Goal: Check status: Check status

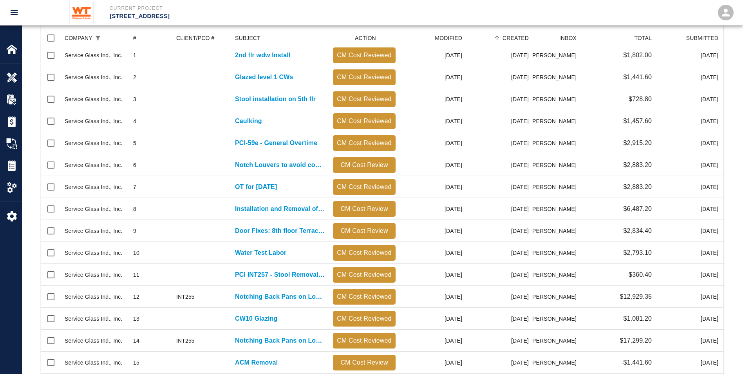
scroll to position [445, 677]
click at [358, 7] on p "Current Project" at bounding box center [262, 8] width 304 height 7
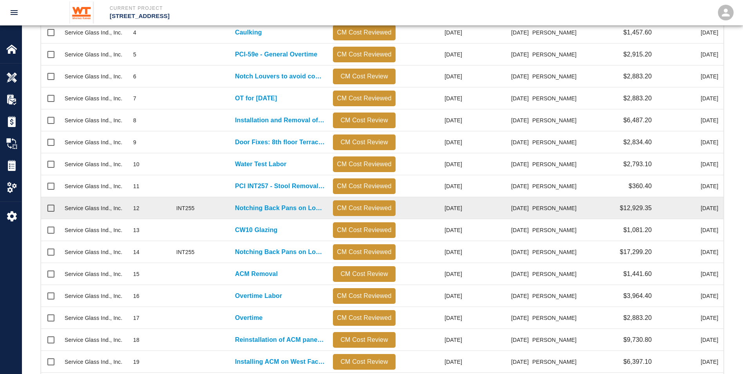
scroll to position [319, 0]
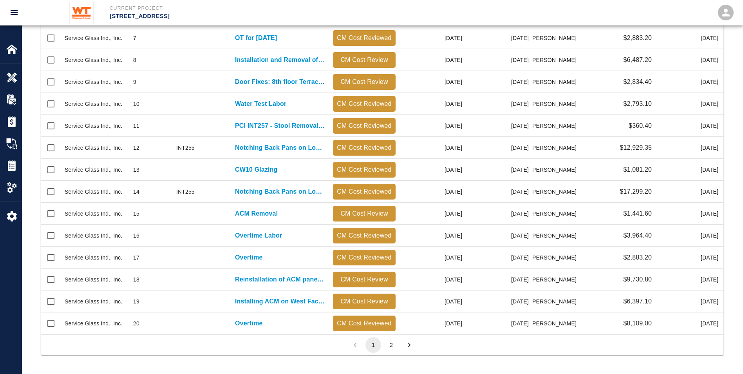
click at [390, 344] on button "2" at bounding box center [392, 345] width 16 height 16
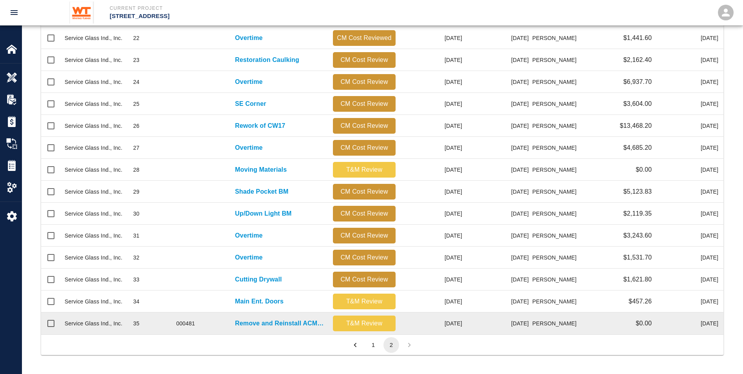
scroll to position [336, 677]
click at [258, 324] on p "Remove and Reinstall ACM Panels for Cameras" at bounding box center [280, 323] width 90 height 9
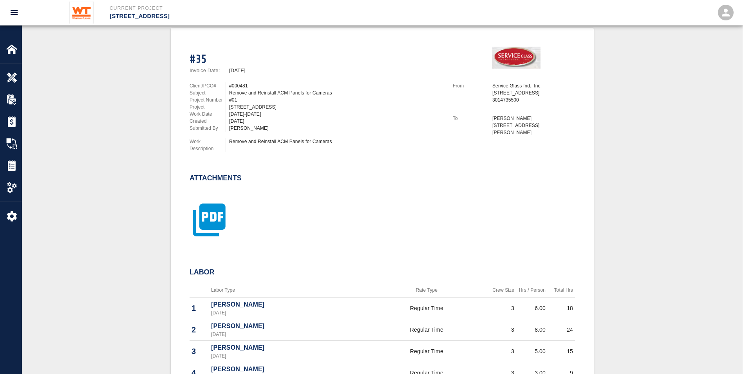
scroll to position [157, 0]
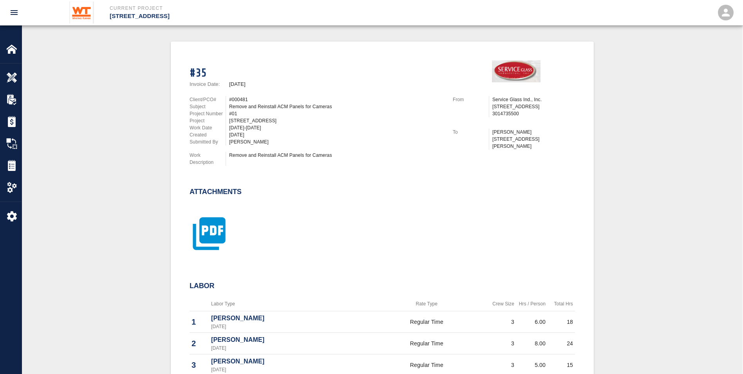
click at [202, 227] on icon "button" at bounding box center [209, 233] width 39 height 39
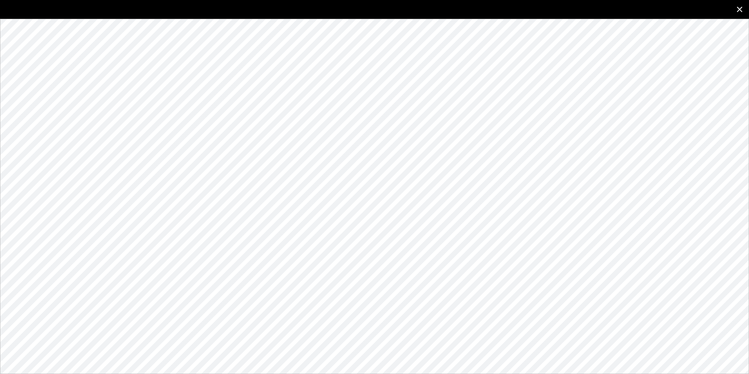
click at [740, 7] on icon "close" at bounding box center [739, 9] width 9 height 9
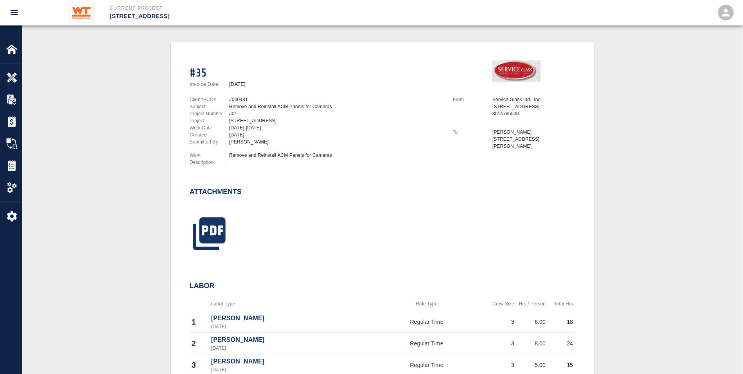
scroll to position [0, 0]
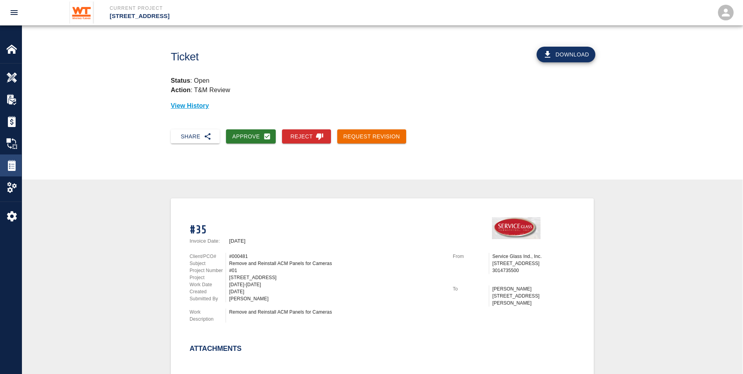
click at [13, 163] on img at bounding box center [11, 165] width 11 height 11
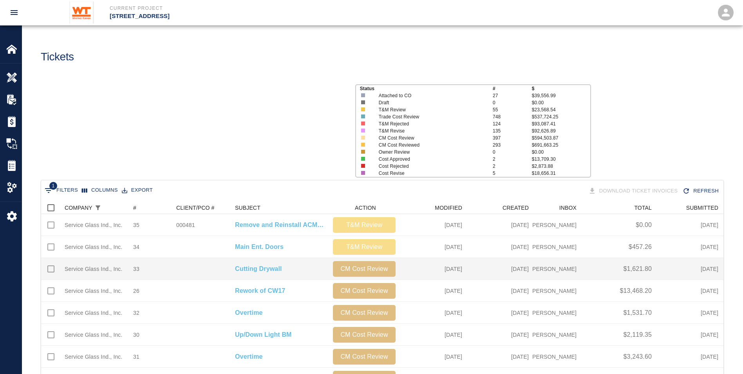
scroll to position [445, 677]
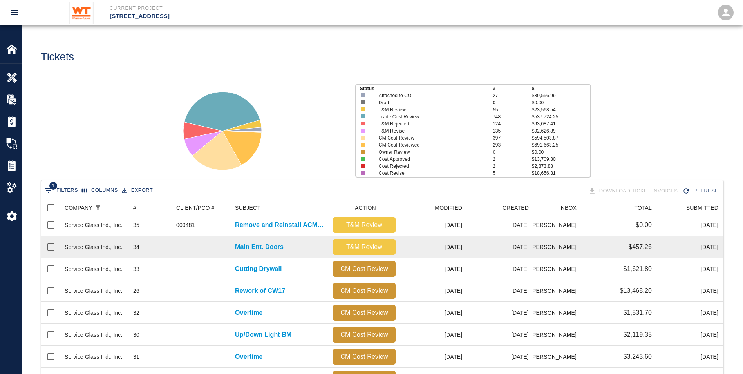
click at [265, 244] on p "Main Ent. Doors" at bounding box center [259, 246] width 49 height 9
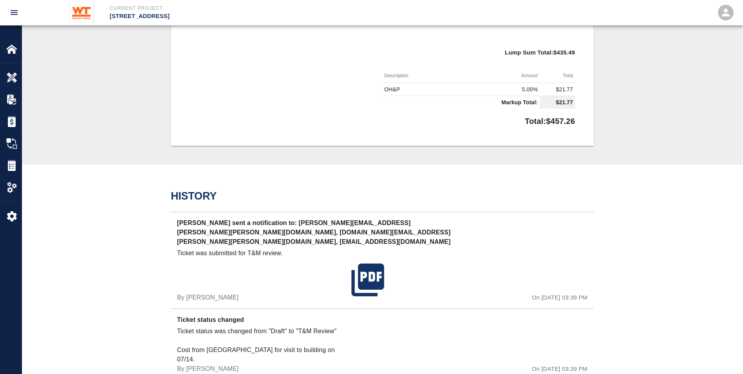
scroll to position [274, 0]
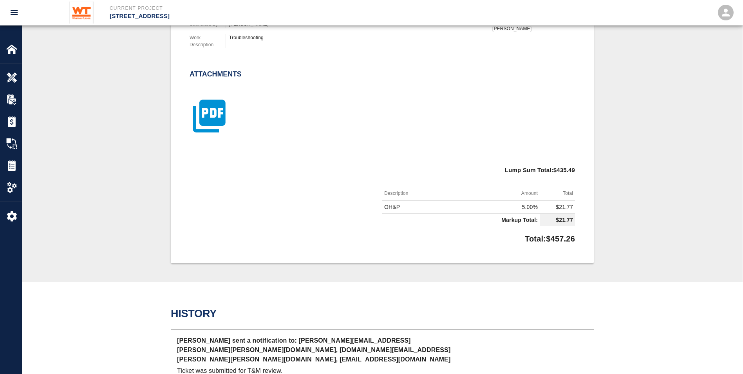
click at [206, 109] on icon "button" at bounding box center [209, 115] width 39 height 39
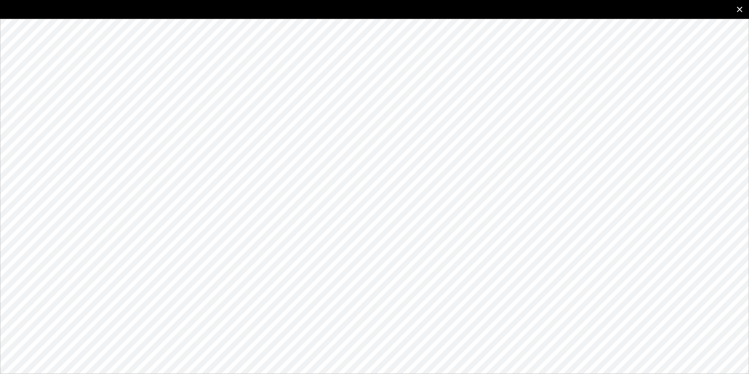
click at [735, 7] on icon "close" at bounding box center [739, 9] width 9 height 9
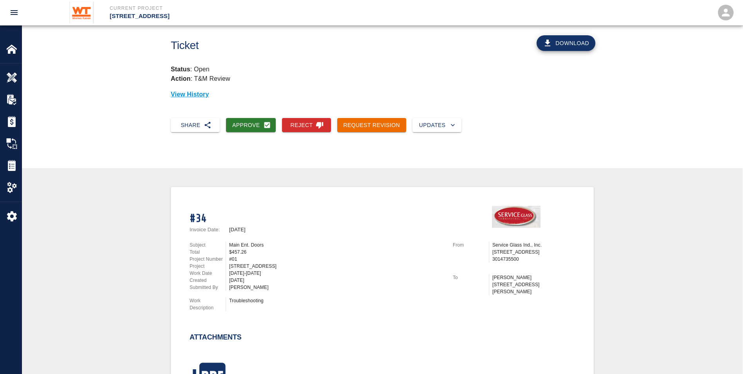
scroll to position [0, 0]
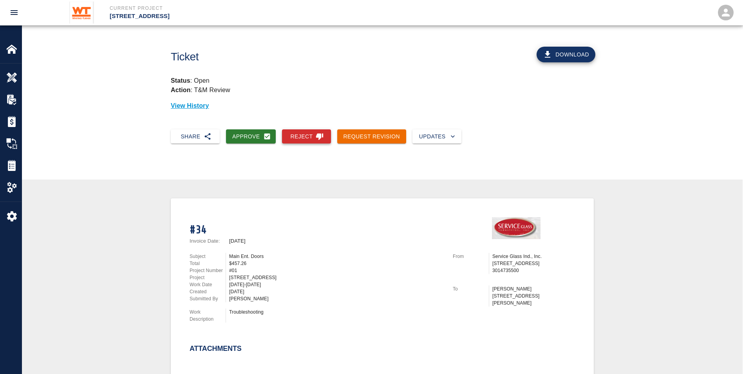
click at [302, 136] on button "Reject" at bounding box center [306, 136] width 49 height 14
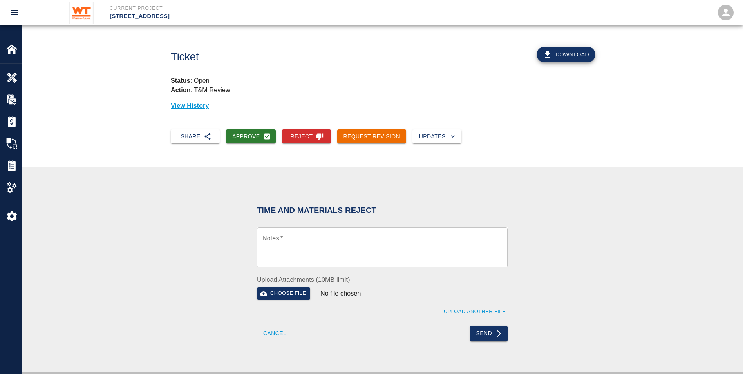
click at [303, 239] on textarea "Notes   *" at bounding box center [383, 247] width 240 height 27
click at [222, 205] on div "Time and Materials Reject Notes   * x Notes * Upload Attachments (10MB limit) C…" at bounding box center [382, 269] width 423 height 167
click at [7, 160] on img at bounding box center [11, 165] width 11 height 11
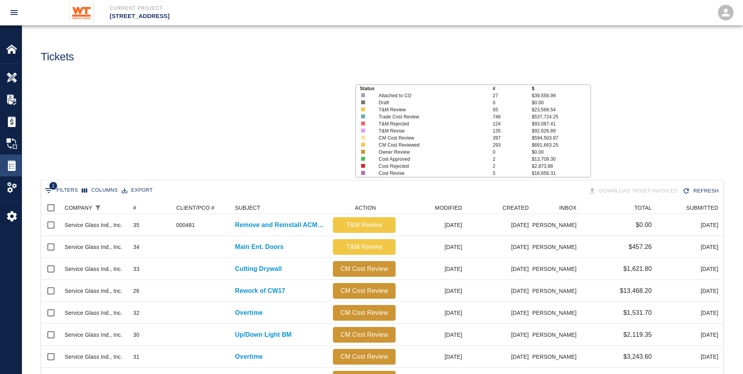
scroll to position [445, 677]
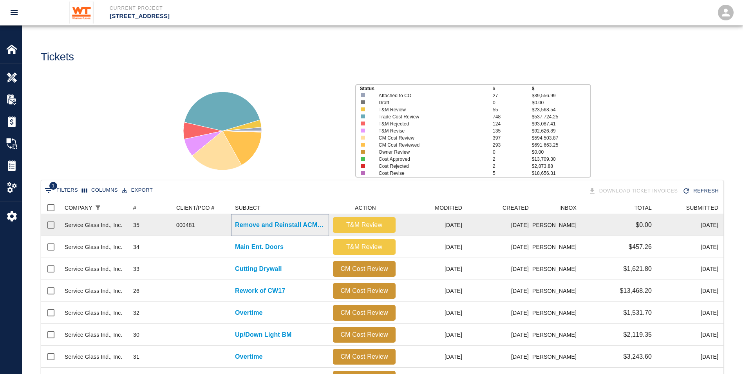
click at [270, 229] on p "Remove and Reinstall ACM Panels for Cameras" at bounding box center [280, 224] width 90 height 9
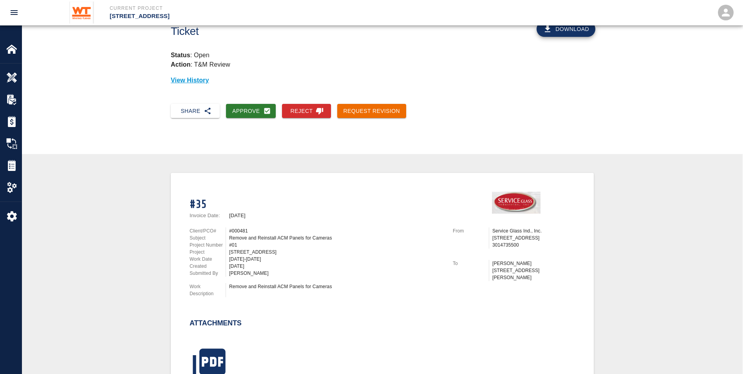
scroll to position [39, 0]
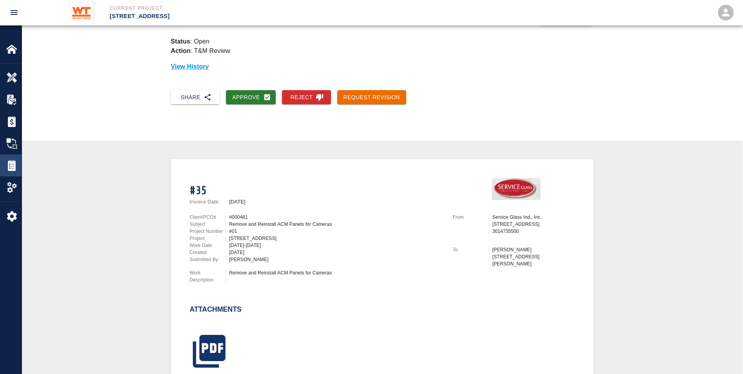
click at [7, 165] on img at bounding box center [11, 165] width 11 height 11
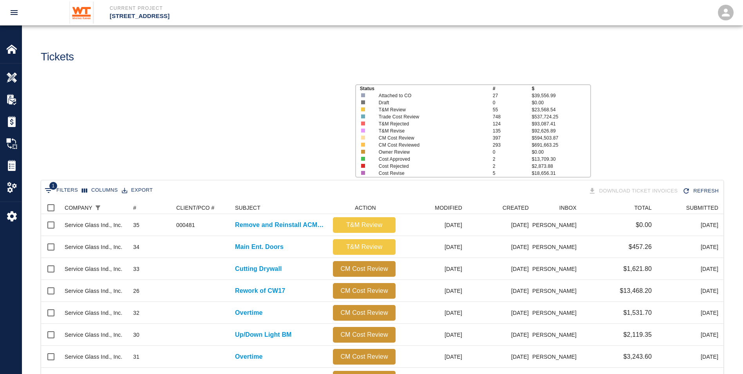
scroll to position [445, 677]
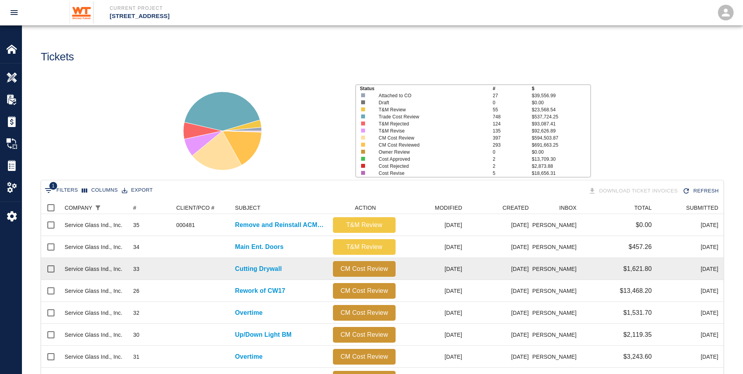
click at [259, 263] on div "Cutting Drywall" at bounding box center [280, 269] width 98 height 22
click at [259, 271] on p "Cutting Drywall" at bounding box center [258, 268] width 47 height 9
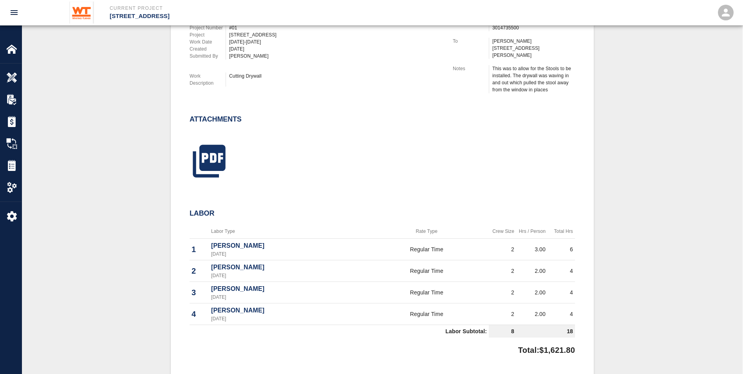
scroll to position [196, 0]
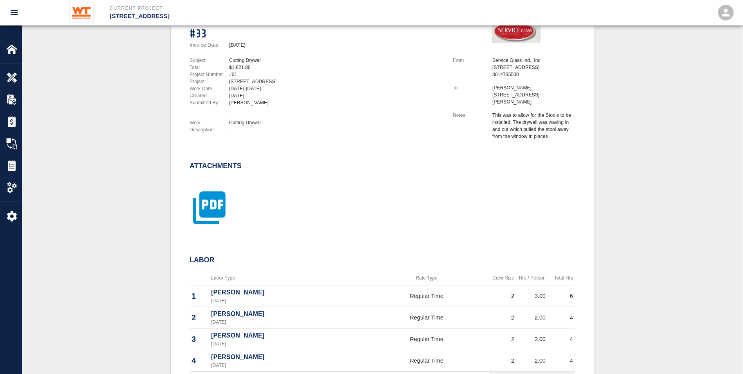
click at [206, 196] on icon "button" at bounding box center [209, 207] width 39 height 39
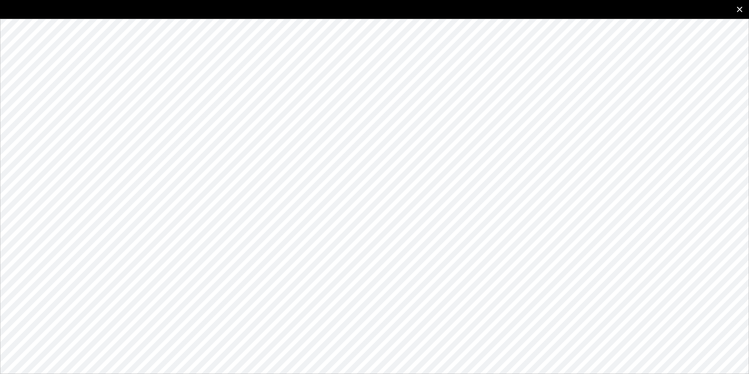
click at [738, 9] on icon "close" at bounding box center [739, 9] width 9 height 9
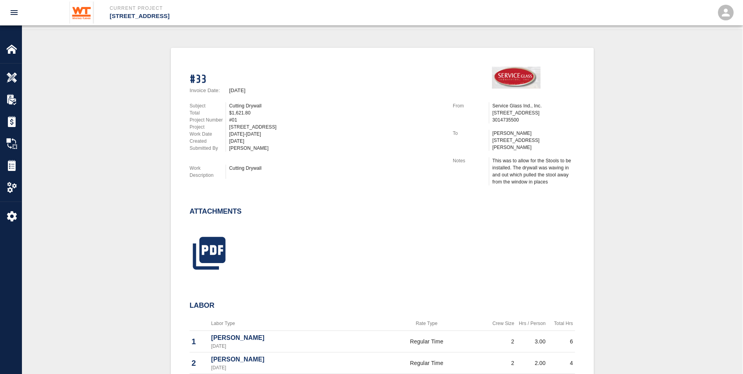
scroll to position [141, 0]
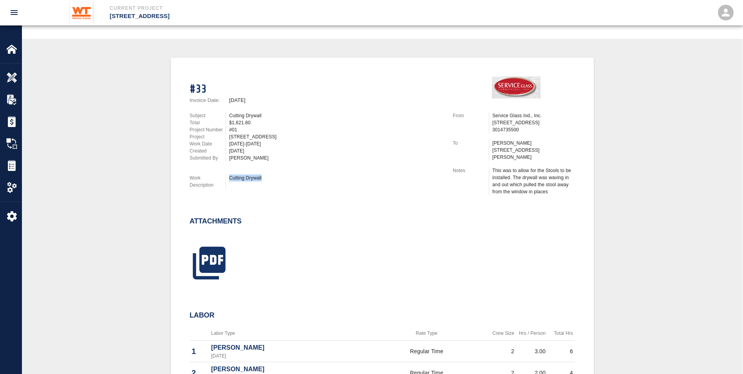
drag, startPoint x: 227, startPoint y: 173, endPoint x: 279, endPoint y: 172, distance: 51.7
click at [279, 174] on div "Cutting Drywall" at bounding box center [335, 181] width 218 height 14
drag, startPoint x: 279, startPoint y: 172, endPoint x: 309, endPoint y: 221, distance: 58.0
click at [309, 222] on div at bounding box center [377, 253] width 395 height 63
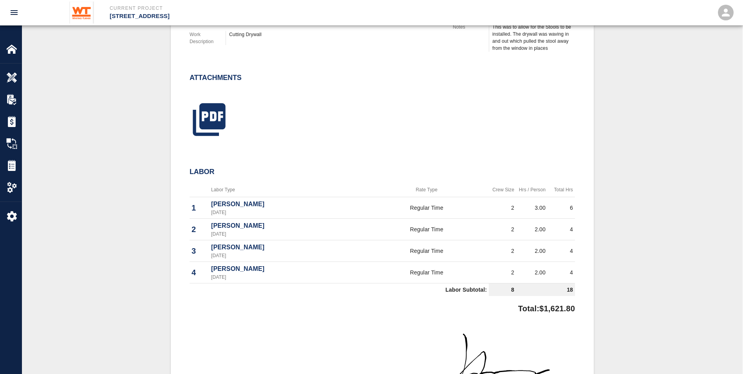
scroll to position [297, 0]
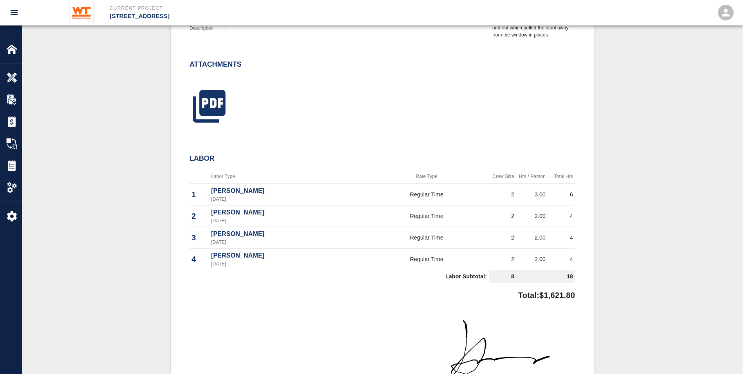
click at [260, 270] on td "Labor Subtotal:" at bounding box center [339, 276] width 299 height 13
click at [235, 273] on td "Labor Subtotal:" at bounding box center [339, 276] width 299 height 13
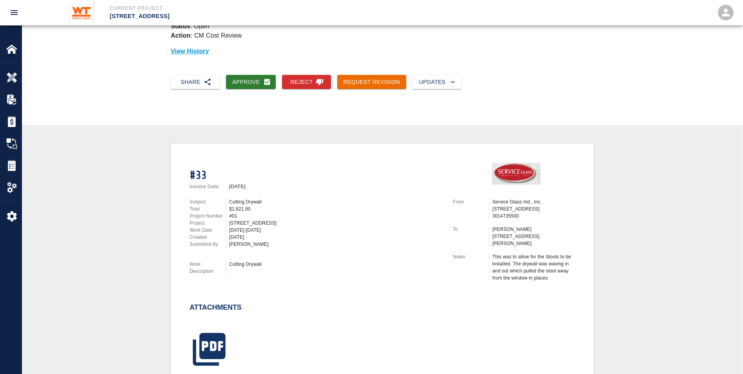
scroll to position [0, 0]
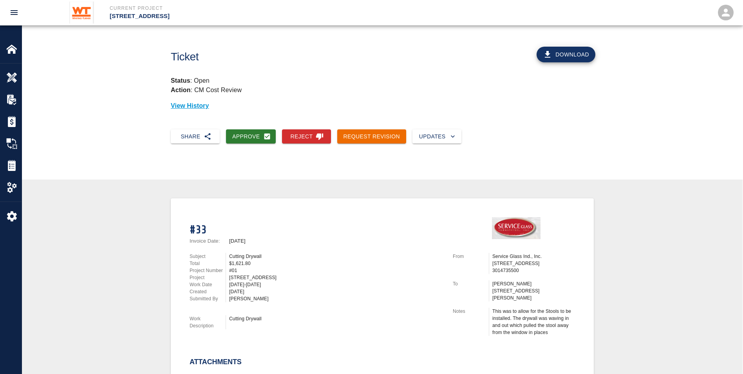
click at [421, 247] on div "Subject Cutting Drywall Total $1,621.80 Project Number #01 Project [STREET_ADDR…" at bounding box center [311, 292] width 263 height 99
click at [14, 163] on img at bounding box center [11, 165] width 11 height 11
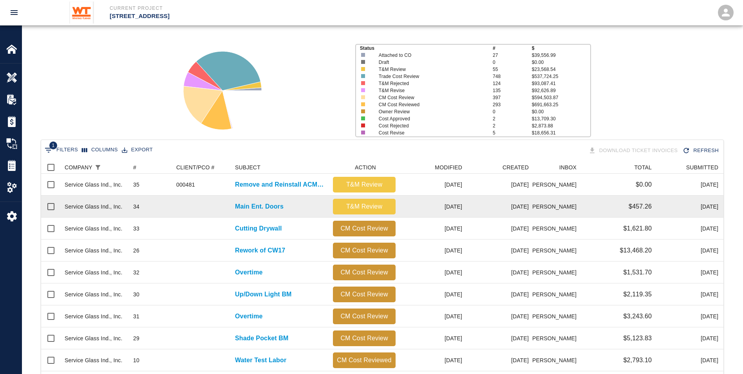
scroll to position [78, 0]
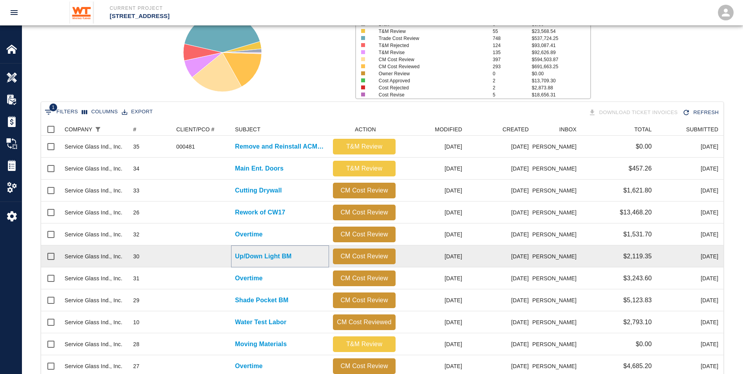
click at [246, 255] on p "Up/Down Light BM" at bounding box center [263, 256] width 57 height 9
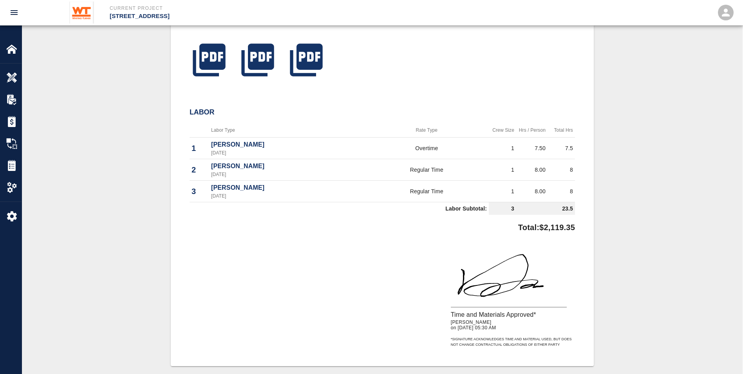
scroll to position [118, 0]
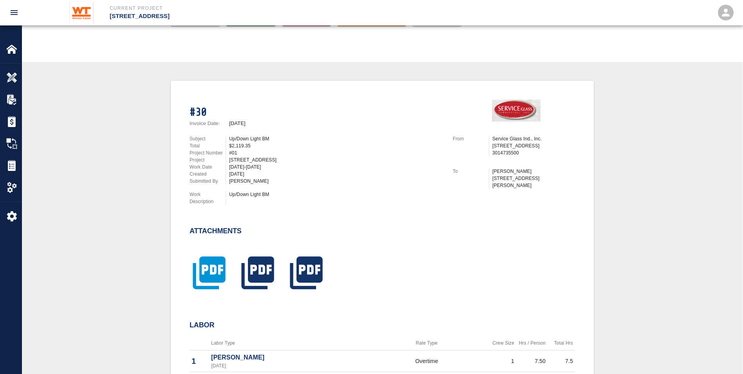
click at [200, 267] on icon "button" at bounding box center [209, 273] width 33 height 33
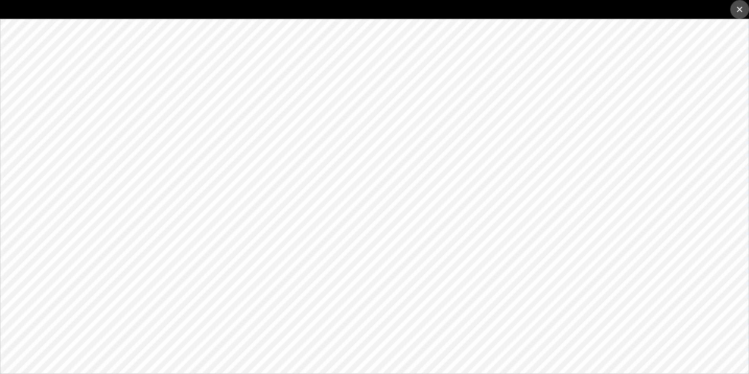
click at [738, 9] on icon "close" at bounding box center [739, 9] width 9 height 9
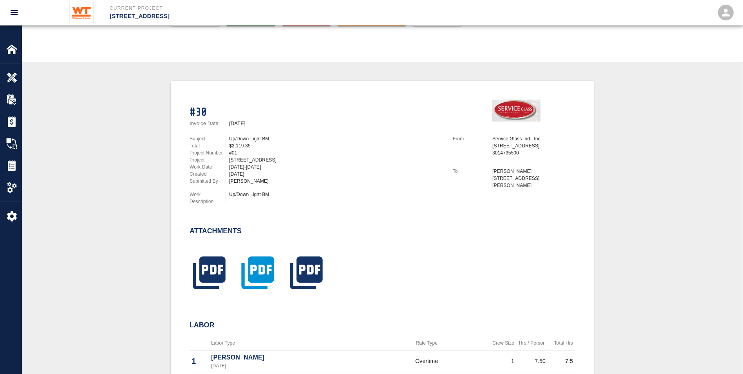
click at [265, 275] on icon "button" at bounding box center [257, 273] width 33 height 33
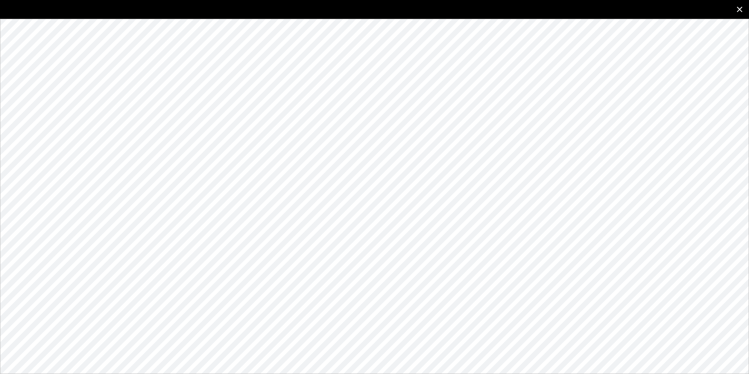
click at [737, 9] on icon "close" at bounding box center [739, 9] width 9 height 9
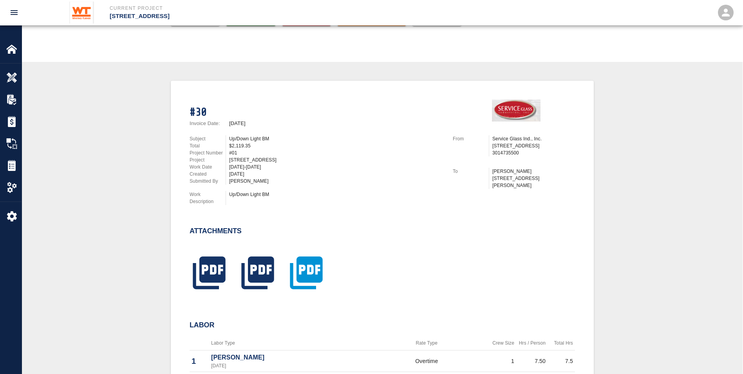
click at [313, 272] on icon "button" at bounding box center [306, 272] width 39 height 39
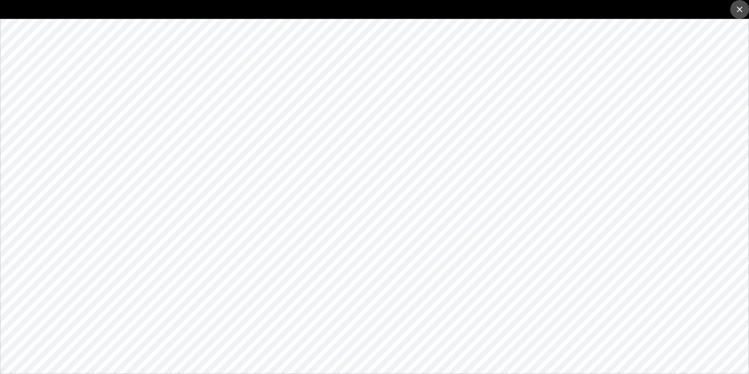
click at [739, 7] on icon "close" at bounding box center [739, 9] width 9 height 9
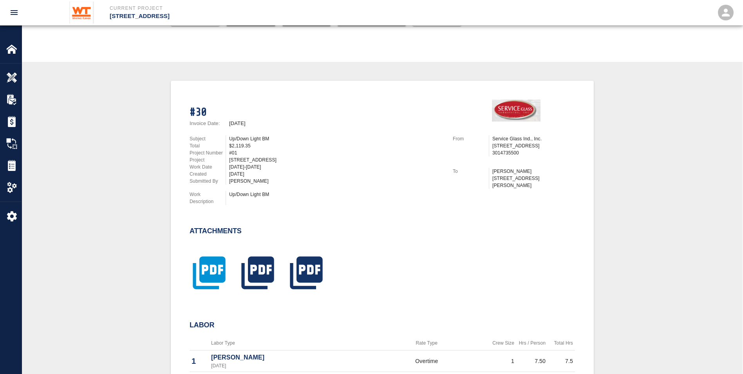
click at [205, 277] on icon "button" at bounding box center [209, 273] width 33 height 33
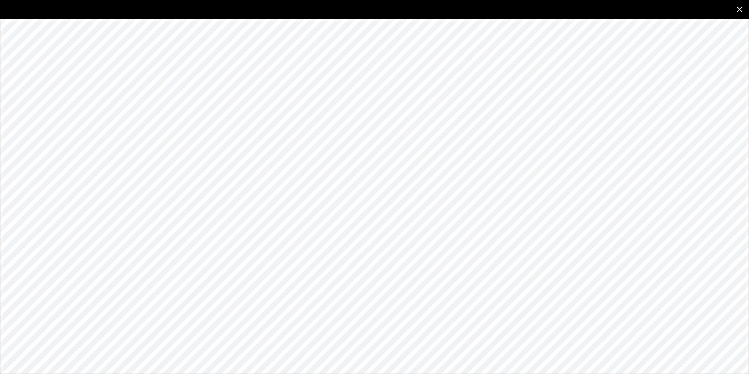
click at [738, 5] on icon "close" at bounding box center [739, 9] width 9 height 9
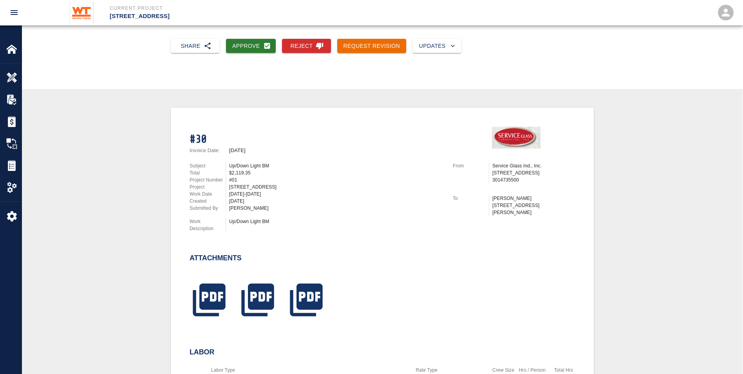
scroll to position [86, 0]
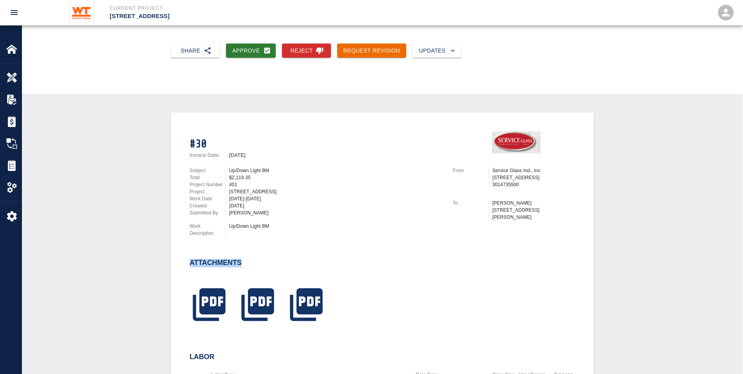
drag, startPoint x: 242, startPoint y: 259, endPoint x: 189, endPoint y: 255, distance: 52.6
click at [189, 255] on div "Attachments" at bounding box center [377, 285] width 395 height 84
drag, startPoint x: 189, startPoint y: 255, endPoint x: 186, endPoint y: 257, distance: 4.2
click at [186, 257] on div "Attachments" at bounding box center [377, 285] width 395 height 84
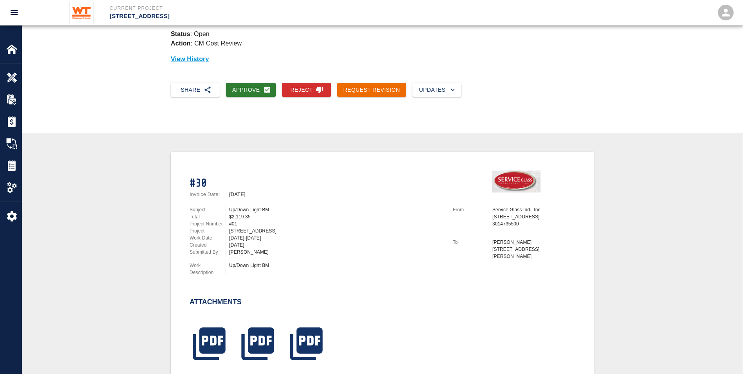
scroll to position [0, 0]
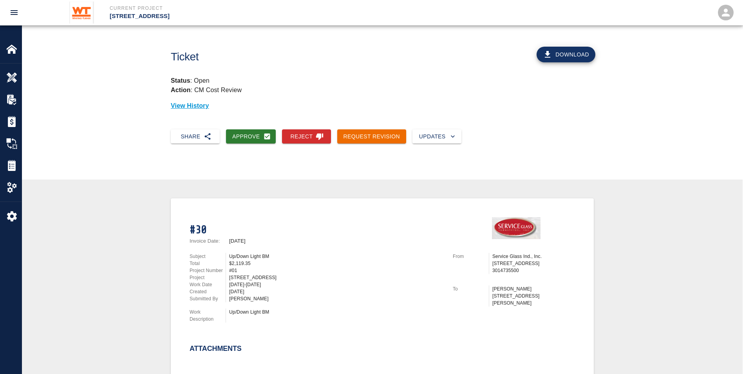
click at [7, 161] on img at bounding box center [11, 165] width 11 height 11
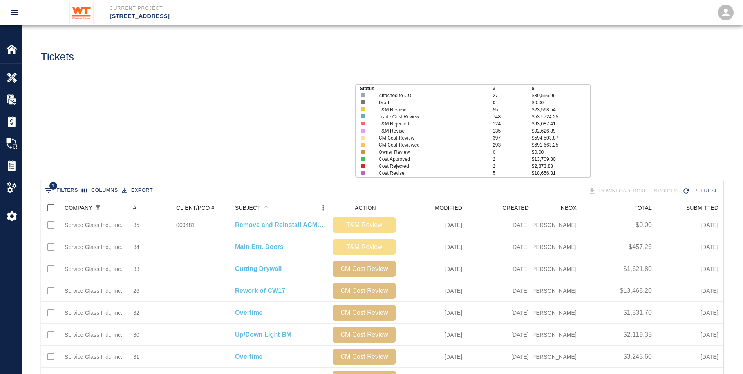
scroll to position [445, 677]
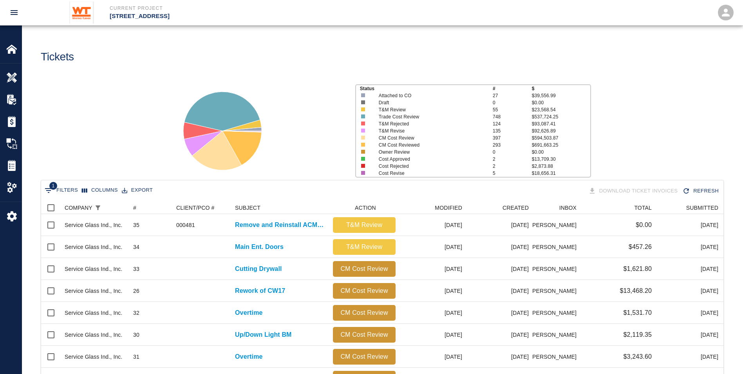
drag, startPoint x: 373, startPoint y: 13, endPoint x: 348, endPoint y: 3, distance: 26.6
click at [373, 13] on p "[STREET_ADDRESS]" at bounding box center [262, 16] width 304 height 9
drag, startPoint x: 322, startPoint y: 42, endPoint x: 282, endPoint y: 0, distance: 57.7
click at [322, 42] on div "Tickets" at bounding box center [206, 54] width 345 height 32
click at [449, 206] on div "MODIFIED" at bounding box center [448, 207] width 27 height 13
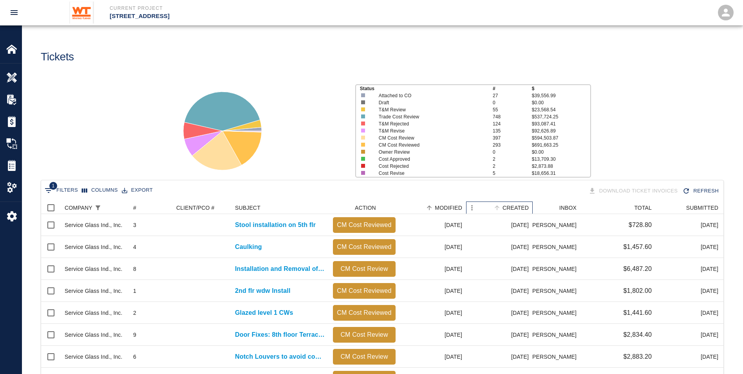
click at [525, 208] on div "CREATED" at bounding box center [516, 207] width 26 height 13
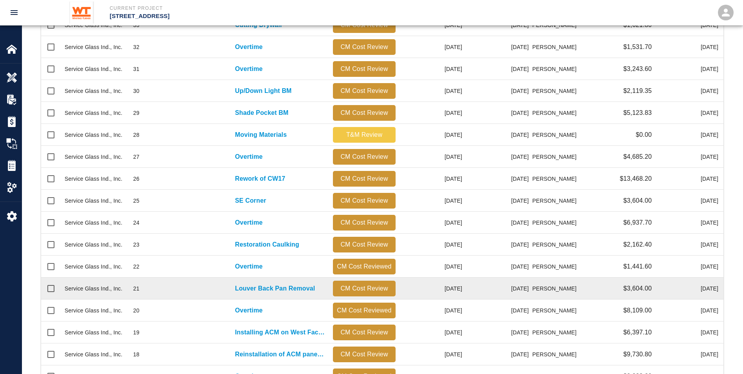
scroll to position [235, 0]
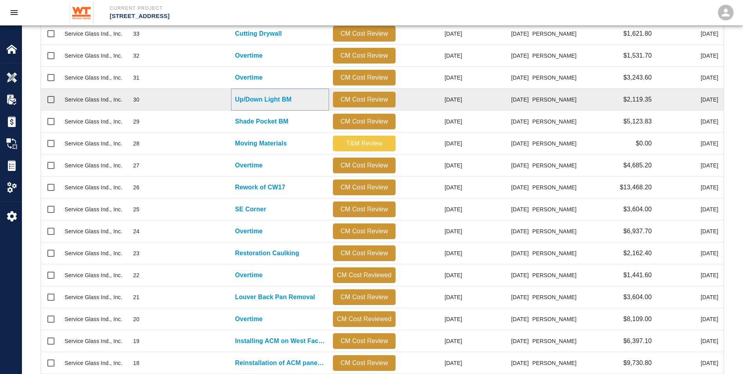
click at [248, 98] on p "Up/Down Light BM" at bounding box center [263, 99] width 57 height 9
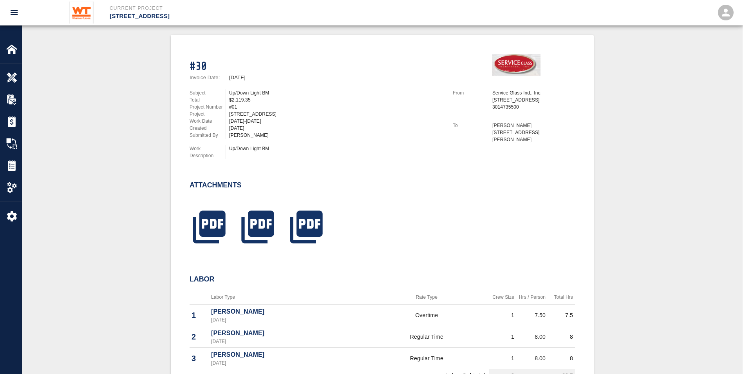
scroll to position [235, 0]
